Goal: Information Seeking & Learning: Find specific fact

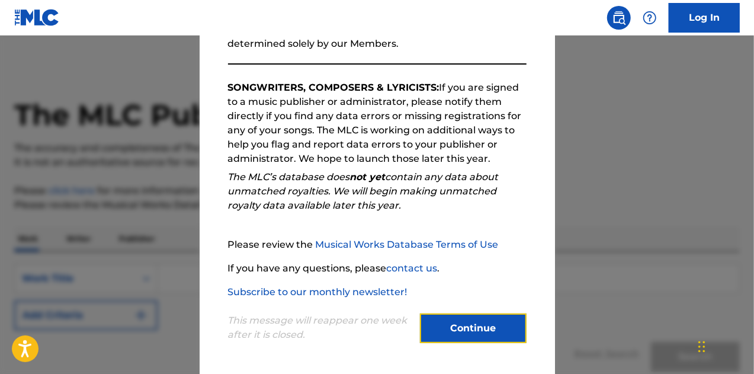
click at [490, 332] on button "Continue" at bounding box center [473, 328] width 107 height 30
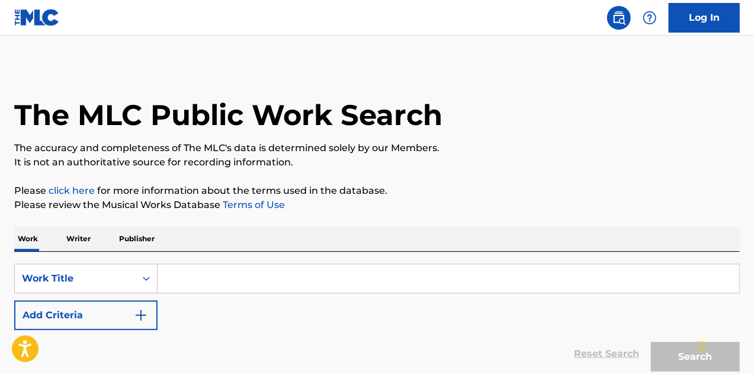
click at [242, 278] on input "Search Form" at bounding box center [447, 278] width 581 height 28
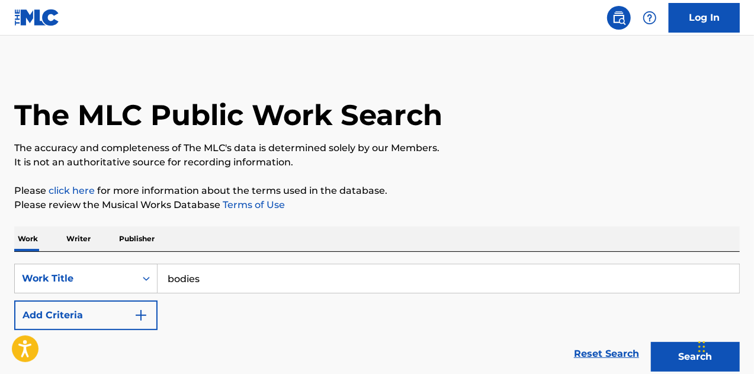
type input "bodies"
click at [121, 320] on button "Add Criteria" at bounding box center [85, 315] width 143 height 30
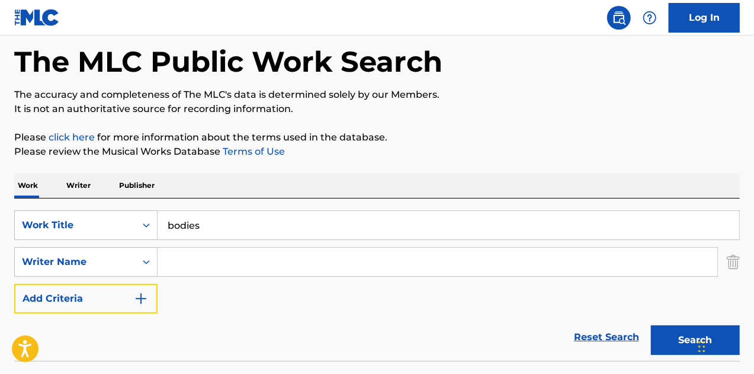
scroll to position [118, 0]
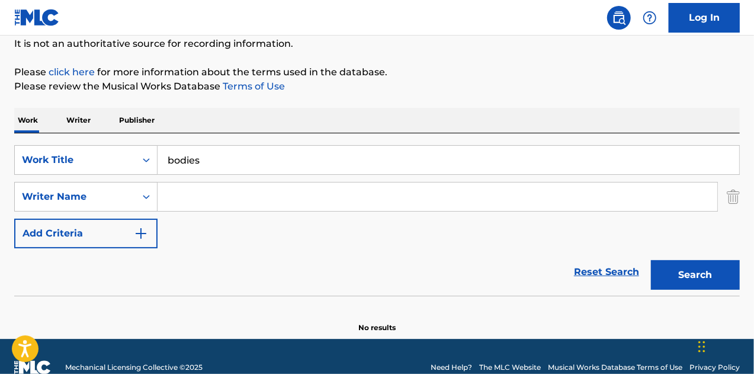
click at [297, 188] on input "Search Form" at bounding box center [436, 196] width 559 height 28
paste input "[PERSON_NAME]"
click at [691, 272] on button "Search" at bounding box center [695, 275] width 89 height 30
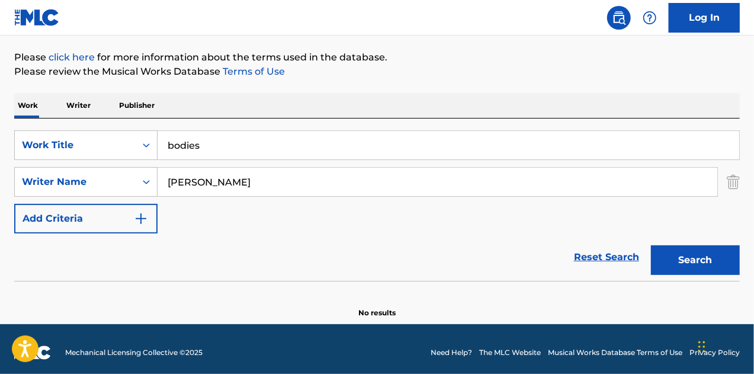
scroll to position [140, 0]
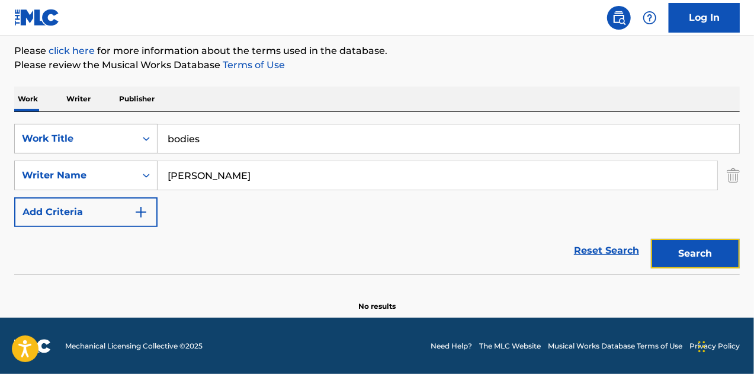
click at [680, 244] on button "Search" at bounding box center [695, 254] width 89 height 30
click at [287, 175] on input "[PERSON_NAME]" at bounding box center [436, 175] width 559 height 28
paste input "[PERSON_NAME]"
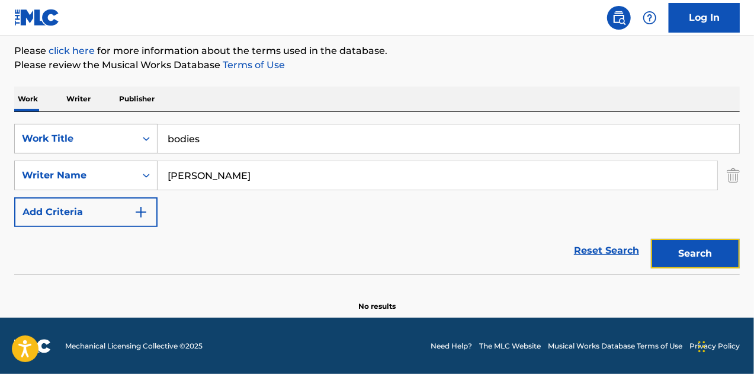
click at [697, 249] on button "Search" at bounding box center [695, 254] width 89 height 30
click at [327, 153] on div "SearchWithCriteriadd8a0188-84f6-4fc8-926e-1869a7476e60 Work Title bodies Search…" at bounding box center [376, 175] width 725 height 103
click at [313, 163] on input "[PERSON_NAME]" at bounding box center [436, 175] width 559 height 28
type input "mule"
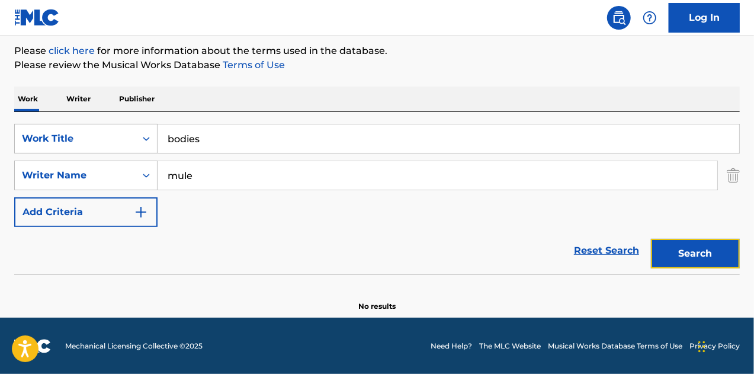
click at [667, 252] on button "Search" at bounding box center [695, 254] width 89 height 30
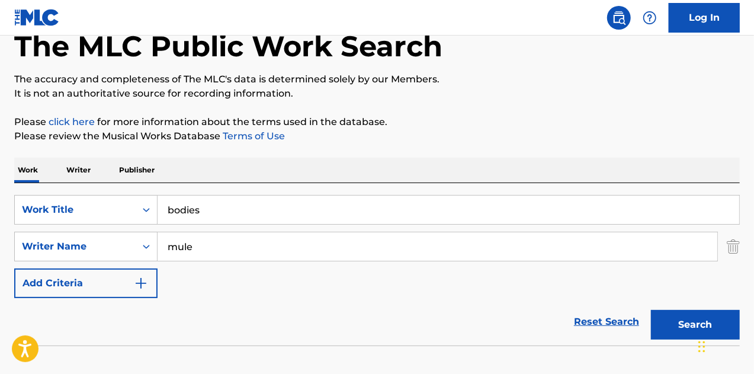
scroll to position [0, 0]
